Goal: Find specific page/section: Find specific page/section

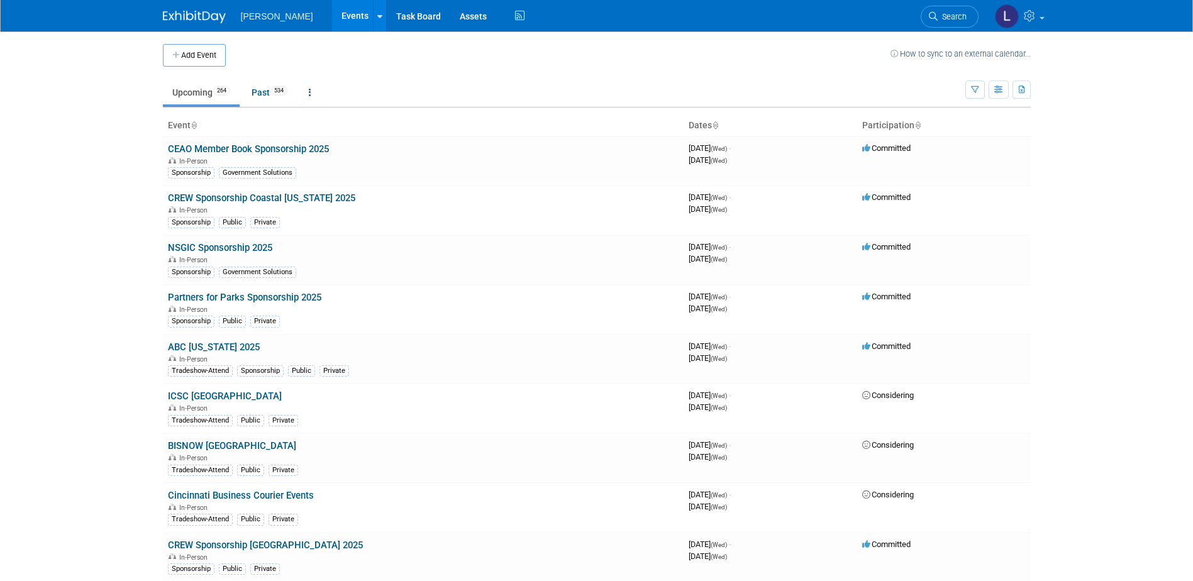
scroll to position [2183, 0]
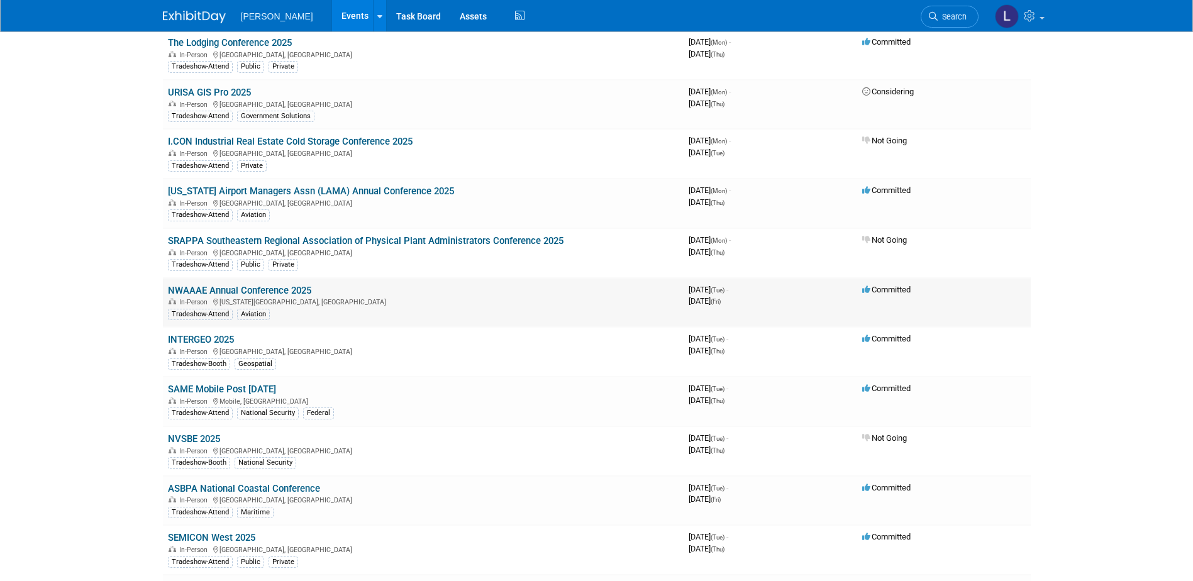
click at [306, 287] on link "NWAAAE Annual Conference 2025" at bounding box center [239, 290] width 143 height 11
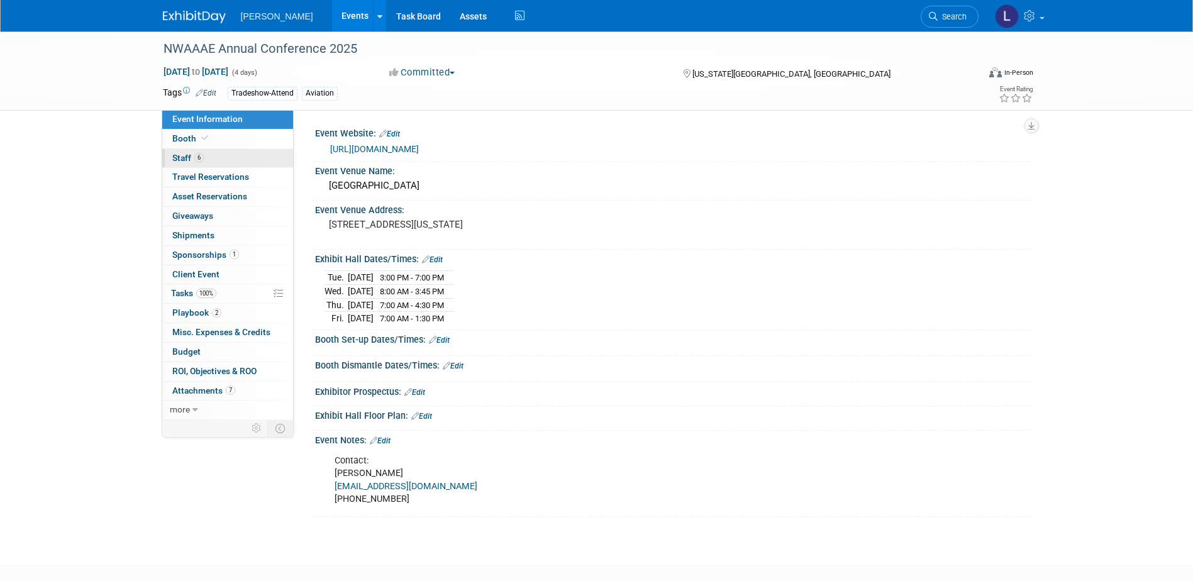
click at [210, 162] on link "6 Staff 6" at bounding box center [227, 158] width 131 height 19
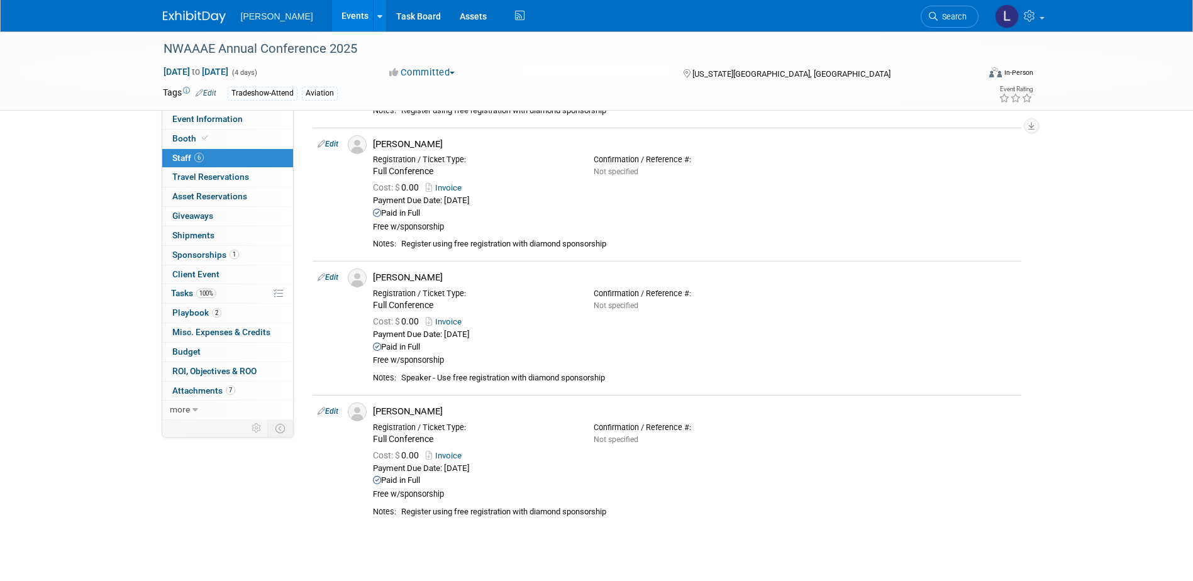
scroll to position [440, 0]
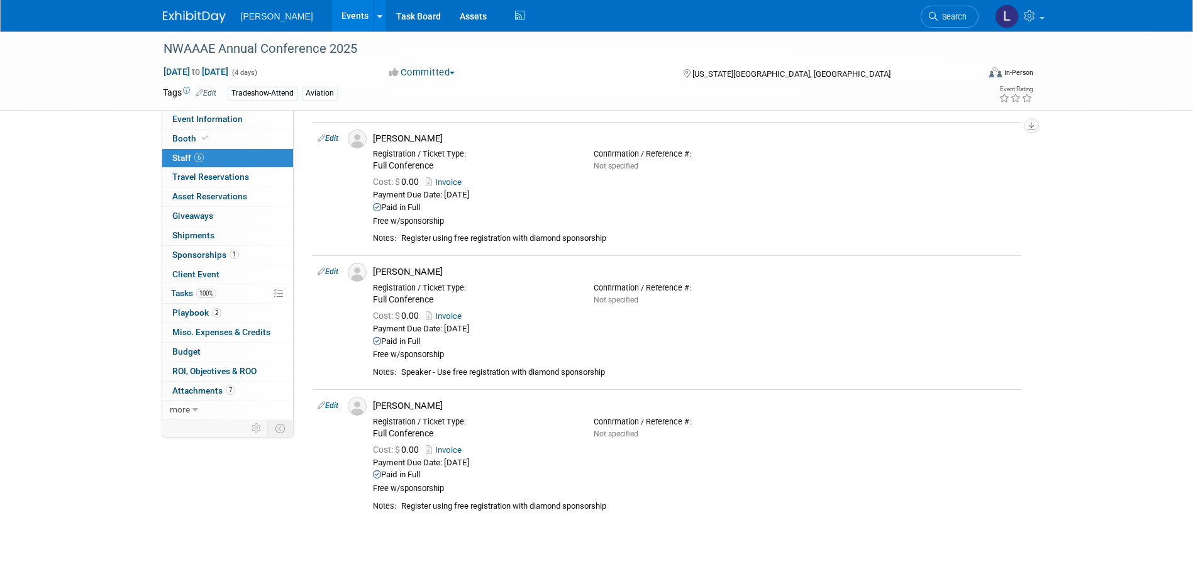
click at [332, 18] on link "Events" at bounding box center [355, 15] width 46 height 31
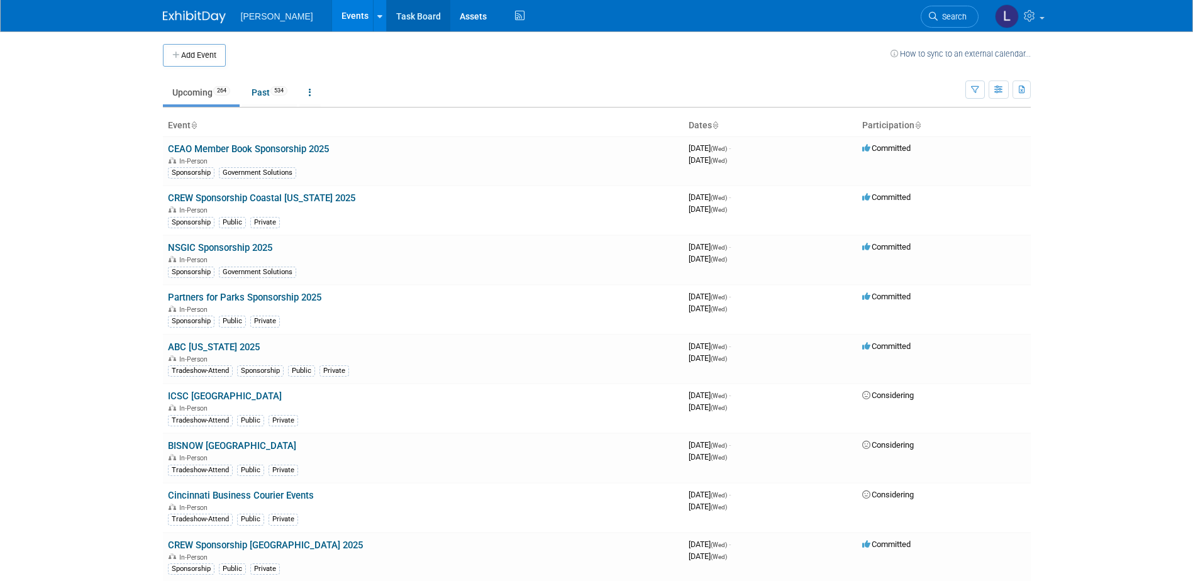
scroll to position [3259, 0]
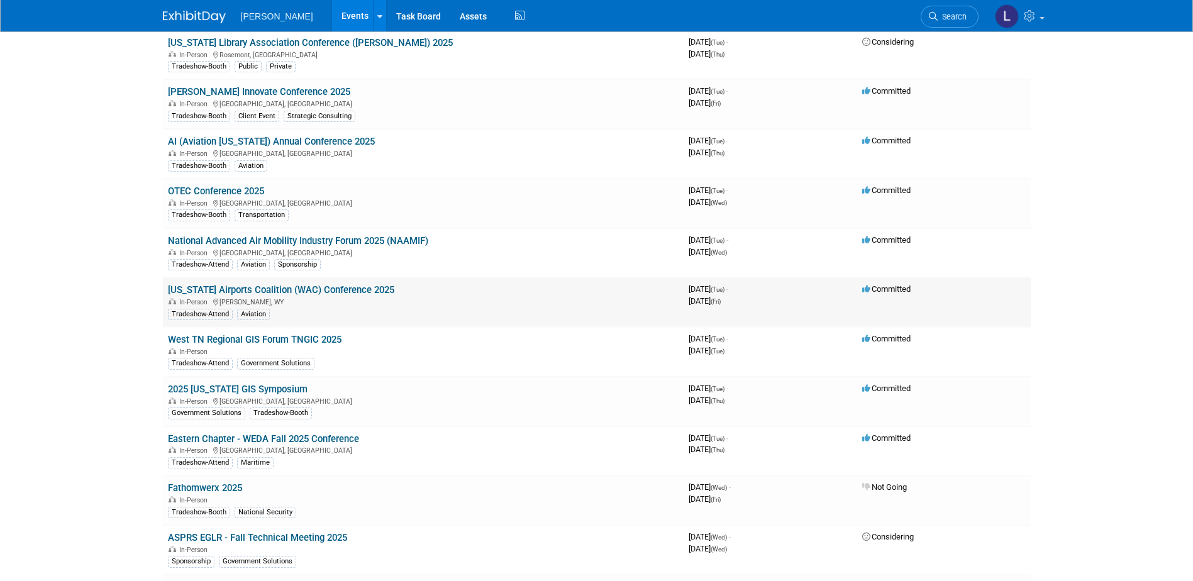
click at [370, 289] on link "[US_STATE] Airports Coalition (WAC) Conference 2025" at bounding box center [281, 289] width 226 height 11
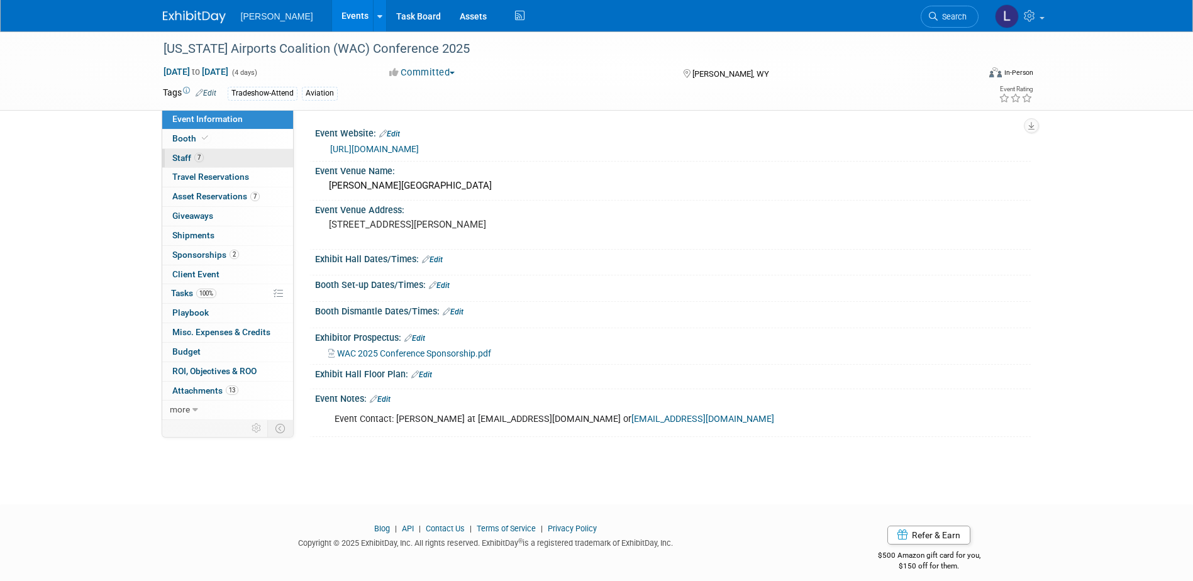
click at [237, 160] on link "7 Staff 7" at bounding box center [227, 158] width 131 height 19
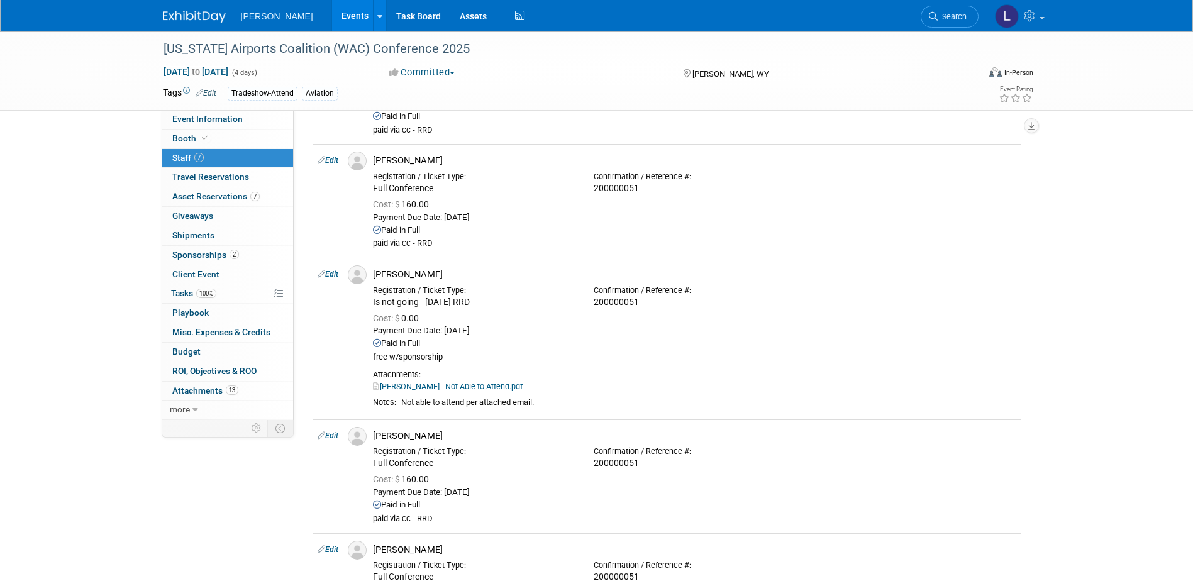
scroll to position [566, 0]
